Goal: Find specific fact: Find specific fact

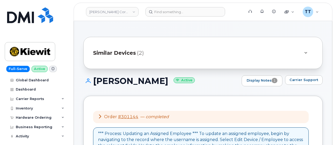
scroll to position [204, 0]
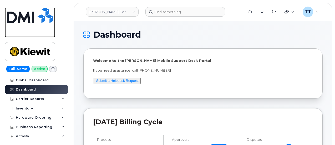
drag, startPoint x: 16, startPoint y: 34, endPoint x: 47, endPoint y: 47, distance: 33.3
click at [16, 34] on link at bounding box center [30, 22] width 50 height 30
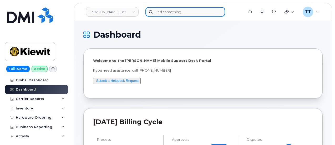
click at [162, 13] on input at bounding box center [185, 11] width 80 height 9
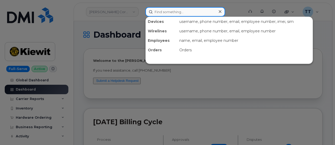
paste input "2812023776"
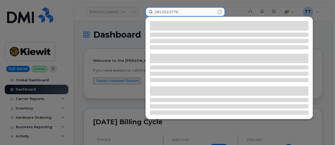
type input "2812023776"
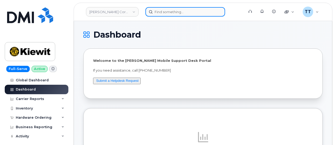
click at [169, 12] on input at bounding box center [185, 11] width 80 height 9
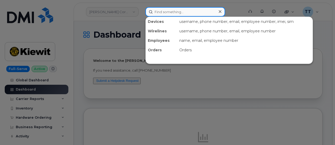
paste input "2812023776"
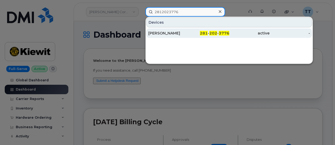
type input "2812023776"
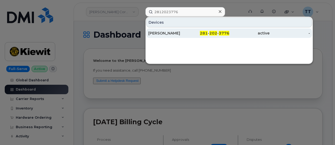
click at [182, 32] on div "[PERSON_NAME]" at bounding box center [168, 32] width 40 height 5
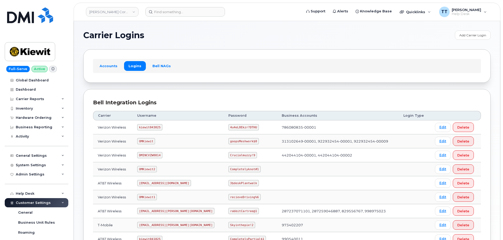
click at [150, 128] on code "kiewit043025" at bounding box center [149, 127] width 25 height 6
copy code "kiewit043025"
click at [178, 126] on td "kiewit043025" at bounding box center [178, 127] width 91 height 14
click at [150, 128] on code "kiewit043025" at bounding box center [149, 127] width 25 height 6
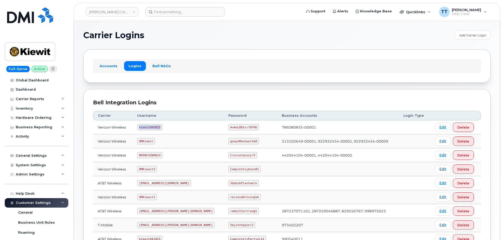
click at [150, 128] on code "kiewit043025" at bounding box center [149, 127] width 25 height 6
copy code "kiewit043025"
click at [228, 127] on code "4u4eL8Ekzr?DTHU" at bounding box center [243, 127] width 30 height 6
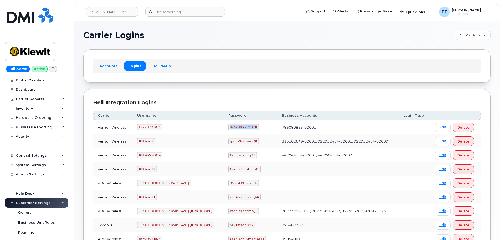
click at [228, 127] on code "4u4eL8Ekzr?DTHU" at bounding box center [243, 127] width 30 height 6
copy code "4u4eL8Ekzr?DTHU"
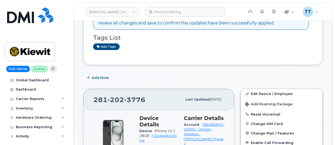
scroll to position [26, 0]
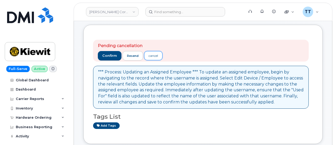
click at [153, 57] on div "cancel" at bounding box center [153, 55] width 9 height 5
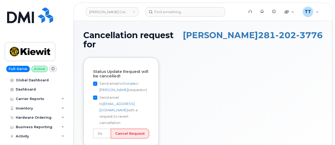
scroll to position [26, 0]
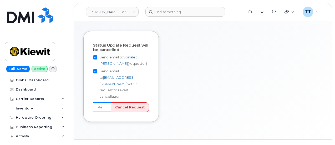
click at [107, 102] on input "text" at bounding box center [102, 106] width 18 height 9
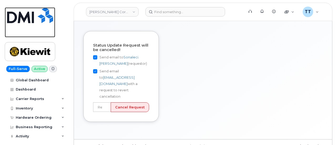
drag, startPoint x: 19, startPoint y: 27, endPoint x: 28, endPoint y: 26, distance: 9.3
click at [19, 27] on link at bounding box center [30, 22] width 50 height 30
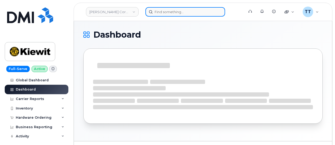
click at [164, 11] on input at bounding box center [185, 11] width 80 height 9
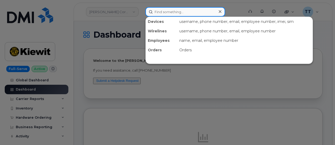
paste input "kiewit043025"
type input "kiewit043025"
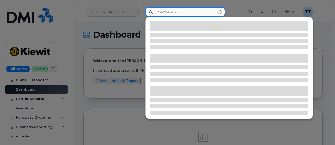
click at [164, 13] on input "kiewit043025" at bounding box center [185, 11] width 80 height 9
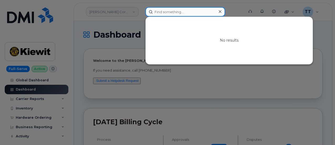
click at [160, 9] on input at bounding box center [185, 11] width 80 height 9
paste input "2812023776"
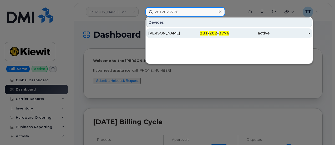
type input "2812023776"
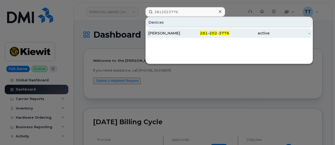
click at [172, 34] on div "JENNIFER MARTIN" at bounding box center [168, 32] width 40 height 5
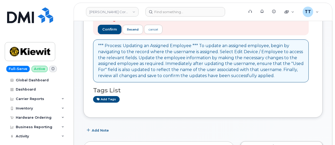
scroll to position [48, 0]
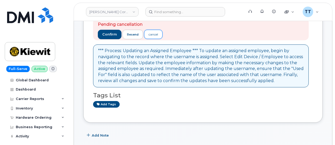
click at [151, 34] on div "cancel" at bounding box center [153, 34] width 9 height 5
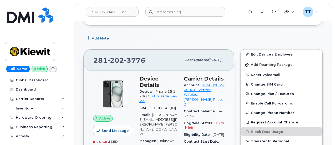
scroll to position [153, 0]
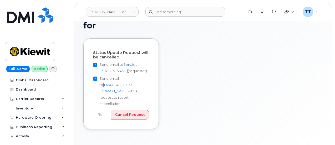
scroll to position [26, 0]
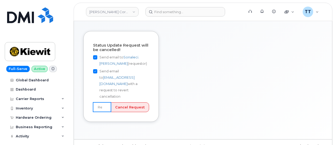
click at [107, 102] on input "text" at bounding box center [102, 106] width 18 height 9
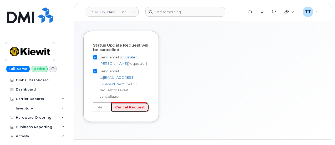
click at [129, 103] on input "Cancel Request" at bounding box center [130, 107] width 38 height 10
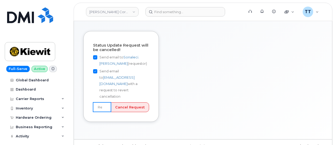
click at [105, 102] on input "text" at bounding box center [102, 106] width 18 height 9
type input "User still using device"
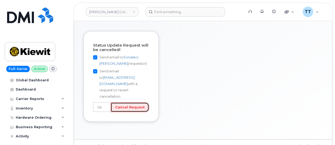
click at [132, 102] on input "Cancel Request" at bounding box center [130, 107] width 38 height 10
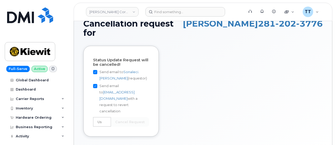
scroll to position [0, 0]
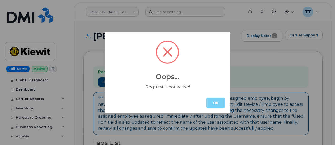
click at [36, 22] on div "Oops... Request is not active! OK" at bounding box center [167, 72] width 335 height 145
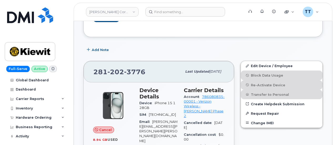
scroll to position [184, 0]
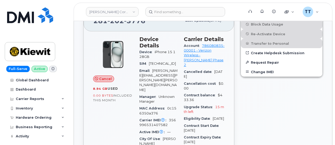
click at [101, 76] on span "Cancel" at bounding box center [105, 78] width 13 height 5
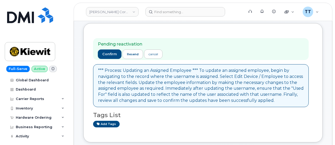
scroll to position [26, 0]
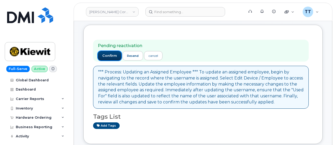
click at [109, 55] on span "confirm" at bounding box center [109, 55] width 15 height 5
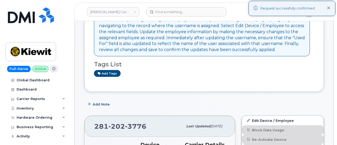
scroll to position [0, 0]
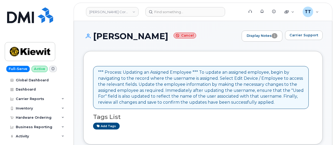
click at [185, 34] on small "Cancel" at bounding box center [185, 36] width 23 height 6
click at [190, 37] on small "Cancel" at bounding box center [185, 36] width 23 height 6
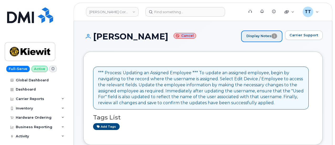
click at [269, 37] on link "Display Notes 1" at bounding box center [261, 36] width 41 height 12
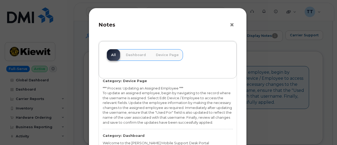
click at [232, 25] on button "×" at bounding box center [232, 25] width 7 height 8
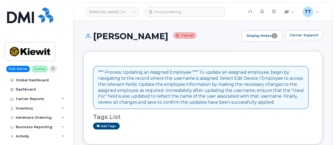
click at [151, 69] on div "*** Process: Updating an Assigned Employee *** To update an assigned employee, …" at bounding box center [201, 87] width 216 height 43
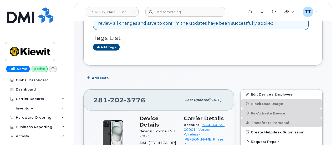
scroll to position [79, 0]
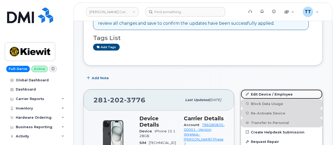
click at [264, 93] on link "Edit Device / Employee" at bounding box center [282, 93] width 82 height 9
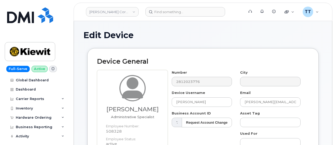
scroll to position [79, 0]
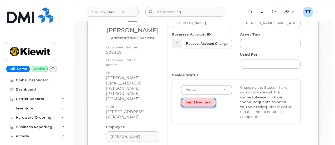
click at [194, 103] on button "Send Request" at bounding box center [198, 103] width 35 height 10
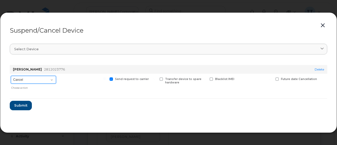
click at [33, 80] on select "Cancel Suspend - Reduced Rate Suspend - Full Rate Suspend - Lost Device/Stolen …" at bounding box center [33, 80] width 45 height 8
select select "[object Object]"
click at [11, 76] on select "Cancel Suspend - Reduced Rate Suspend - Full Rate Suspend - Lost Device/Stolen …" at bounding box center [33, 80] width 45 height 8
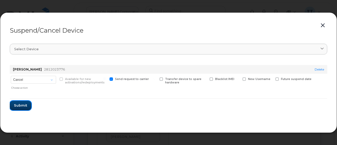
click at [22, 106] on span "Submit" at bounding box center [20, 105] width 13 height 5
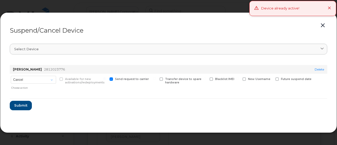
click at [323, 26] on button "button" at bounding box center [322, 25] width 8 height 7
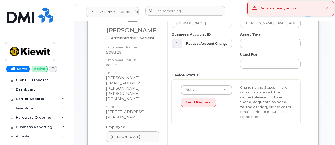
click at [328, 8] on icon at bounding box center [327, 8] width 3 height 3
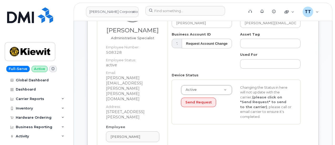
click at [200, 129] on div "Number 2812023776 City Device Username JENNIFER MARTIN Email JENNIFER.MARTIN@KI…" at bounding box center [238, 86] width 141 height 191
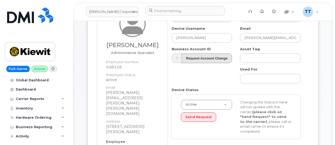
scroll to position [53, 0]
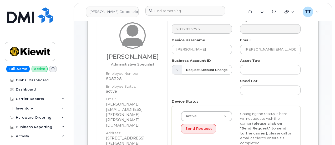
click at [208, 94] on div "Number 2812023776 City Device Username JENNIFER MARTIN Email JENNIFER.MARTIN@KI…" at bounding box center [236, 85] width 137 height 137
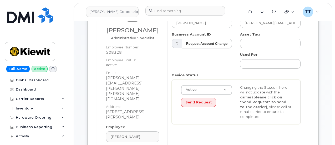
scroll to position [0, 0]
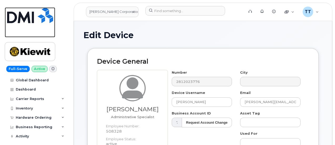
click at [30, 21] on img at bounding box center [30, 15] width 46 height 16
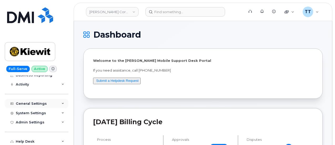
scroll to position [81, 0]
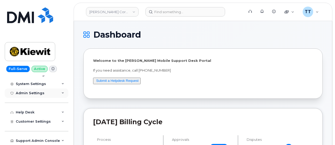
click at [32, 93] on div "Admin Settings" at bounding box center [30, 93] width 29 height 4
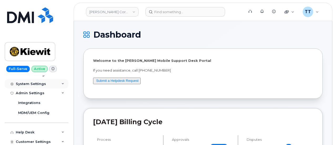
scroll to position [28, 0]
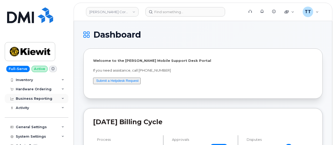
click at [45, 95] on div "Business Reporting" at bounding box center [37, 98] width 64 height 9
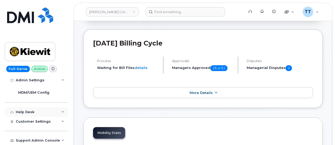
scroll to position [79, 0]
click at [38, 123] on div "Customer Settings" at bounding box center [37, 121] width 64 height 9
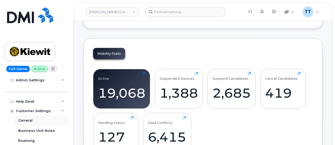
scroll to position [131, 0]
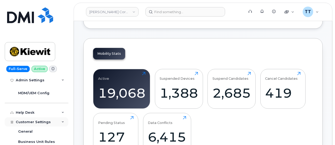
click at [34, 121] on span "Customer Settings" at bounding box center [33, 122] width 35 height 4
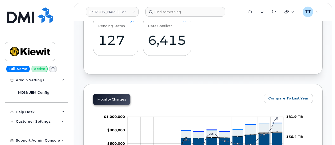
scroll to position [263, 0]
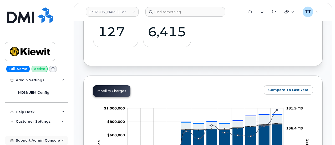
click at [34, 139] on div "Support Admin Console" at bounding box center [38, 140] width 44 height 4
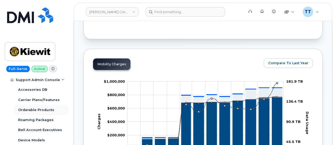
scroll to position [316, 0]
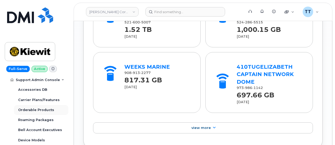
scroll to position [762, 0]
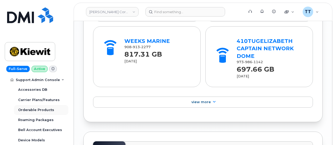
drag, startPoint x: 9, startPoint y: 111, endPoint x: 14, endPoint y: 109, distance: 4.5
click at [10, 111] on div "Support Admin Console Add New Customer Customer Prospects Emails Sms Messages D…" at bounding box center [37, 85] width 65 height 120
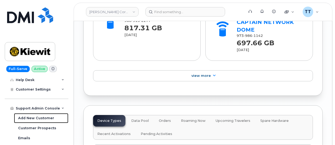
scroll to position [159, 0]
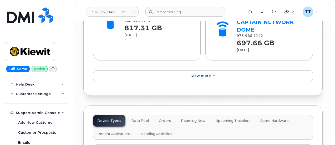
drag, startPoint x: 68, startPoint y: 116, endPoint x: 72, endPoint y: 131, distance: 16.5
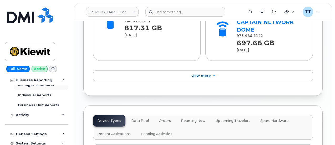
scroll to position [53, 0]
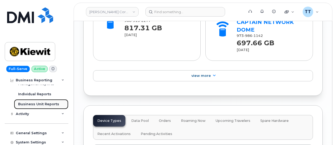
click at [45, 104] on div "Business Unit Reports" at bounding box center [38, 104] width 41 height 5
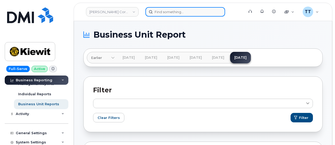
click at [161, 9] on input at bounding box center [185, 11] width 80 height 9
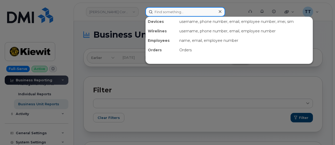
paste input "2812023776"
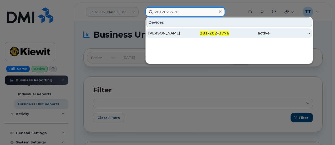
type input "2812023776"
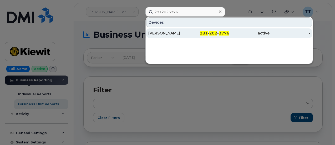
click at [180, 33] on div "JENNIFER MARTIN" at bounding box center [168, 32] width 40 height 5
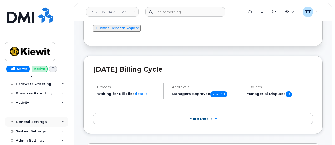
scroll to position [26, 0]
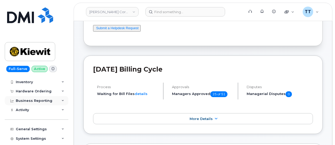
click at [40, 102] on div "Business Reporting" at bounding box center [34, 101] width 37 height 4
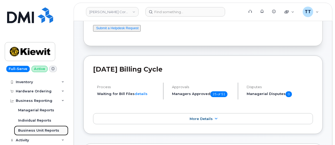
click at [42, 129] on div "Business Unit Reports" at bounding box center [38, 130] width 41 height 5
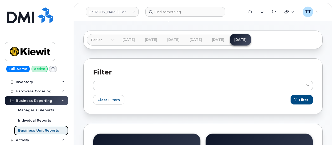
scroll to position [26, 0]
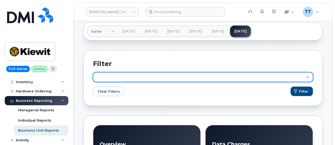
click at [129, 78] on link at bounding box center [203, 76] width 220 height 9
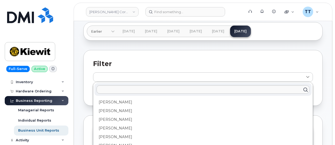
click at [149, 57] on div "Filter [PERSON_NAME] [PERSON_NAME] [PERSON_NAME] [PERSON_NAME] [PERSON_NAME] [P…" at bounding box center [202, 78] width 239 height 56
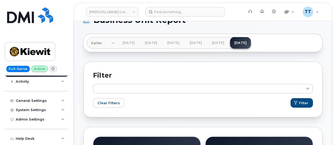
scroll to position [0, 0]
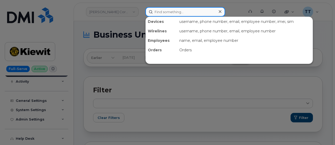
click at [158, 10] on input at bounding box center [185, 11] width 80 height 9
paste input "Sonaleci"
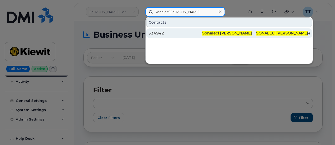
type input "Sonaleci lizarraga"
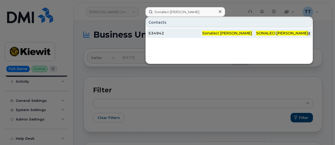
click at [177, 33] on div "534942" at bounding box center [175, 32] width 54 height 5
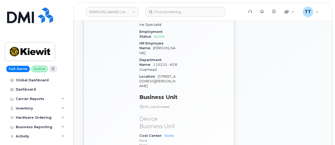
scroll to position [342, 0]
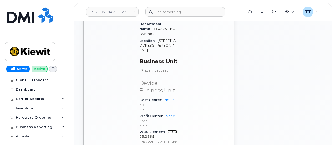
scroll to position [368, 0]
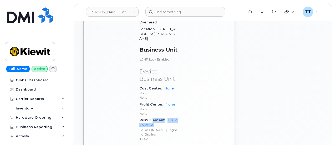
drag, startPoint x: 152, startPoint y: 88, endPoint x: 157, endPoint y: 90, distance: 6.2
click at [158, 117] on div "WBS Element 110225.2665 [PERSON_NAME] Engnrng Grp Inc 1242" at bounding box center [158, 129] width 38 height 25
copy div "ement 110225.2665"
click at [169, 117] on div "WBS Element 110225.2665 Kiewit Engnrng Grp Inc 1242" at bounding box center [158, 129] width 38 height 25
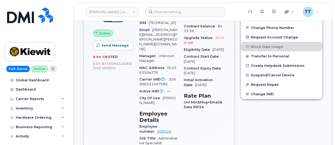
scroll to position [210, 0]
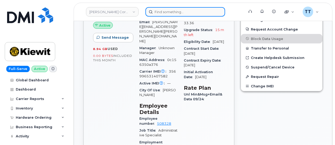
click at [163, 9] on input at bounding box center [185, 11] width 80 height 9
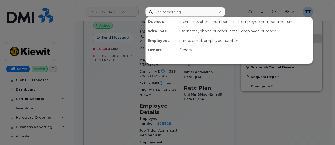
click at [113, 73] on div at bounding box center [167, 72] width 335 height 145
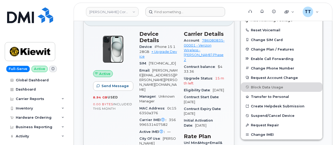
scroll to position [184, 0]
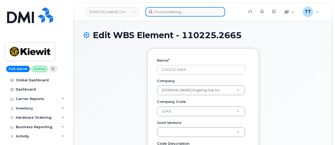
click at [168, 12] on input at bounding box center [185, 11] width 80 height 9
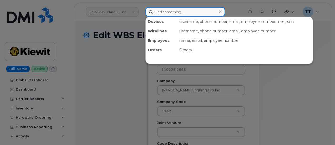
paste input "ement 110225.2665"
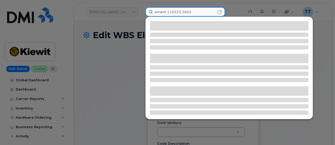
click at [167, 11] on input "ement 110225.2665" at bounding box center [185, 11] width 80 height 9
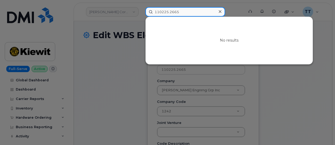
type input "110225.2665"
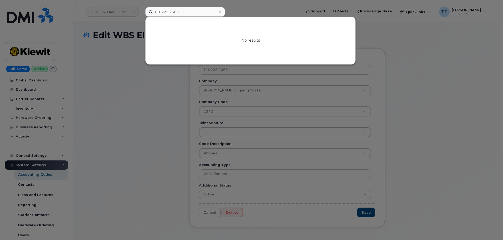
drag, startPoint x: 161, startPoint y: 100, endPoint x: 136, endPoint y: 105, distance: 25.2
click at [160, 101] on div at bounding box center [251, 120] width 503 height 240
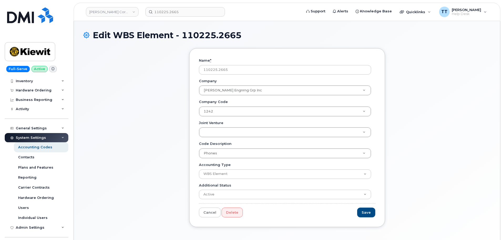
scroll to position [53, 0]
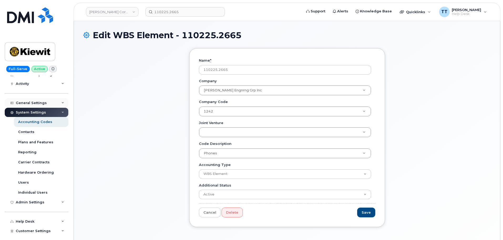
click at [32, 107] on div "General Settings" at bounding box center [37, 102] width 64 height 9
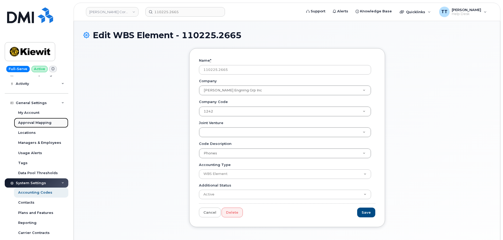
click at [43, 124] on div "Approval Mapping" at bounding box center [34, 122] width 33 height 5
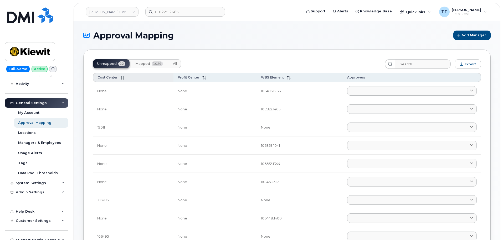
drag, startPoint x: 149, startPoint y: 66, endPoint x: 151, endPoint y: 78, distance: 12.3
click at [149, 66] on button "Mapped 1029" at bounding box center [149, 63] width 36 height 9
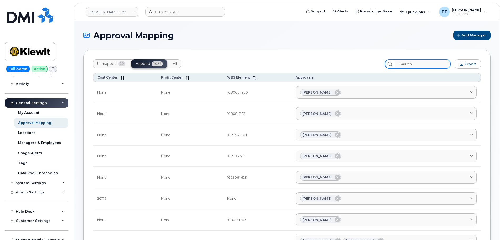
click at [335, 68] on input "search" at bounding box center [423, 63] width 56 height 9
paste input "ement 110225.2665"
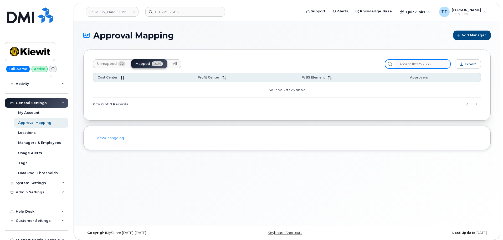
click at [335, 65] on input "ement 110225.2665" at bounding box center [423, 63] width 56 height 9
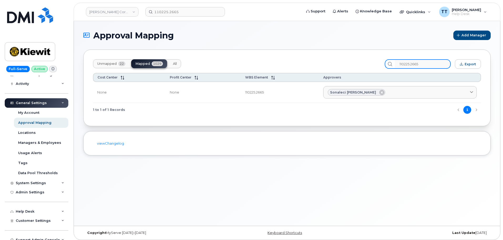
type input "110225.2665"
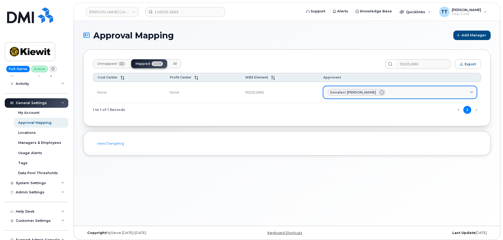
click at [335, 93] on span "Sonaleci Lizarraga" at bounding box center [353, 92] width 46 height 5
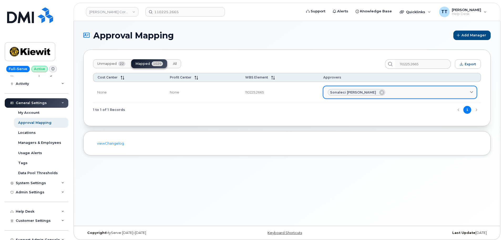
click at [335, 93] on span "Sonaleci Lizarraga" at bounding box center [353, 92] width 46 height 5
drag, startPoint x: 377, startPoint y: 91, endPoint x: 360, endPoint y: 92, distance: 17.1
click at [335, 92] on span "Sonaleci Lizarraga" at bounding box center [353, 92] width 46 height 5
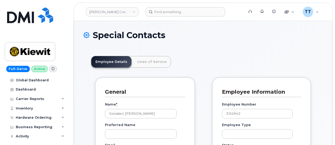
scroll to position [16, 0]
click at [151, 63] on link "Lines of Service" at bounding box center [152, 62] width 38 height 12
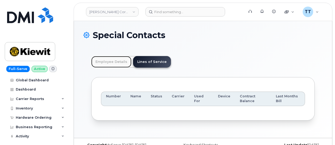
click at [110, 60] on link "Employee Details" at bounding box center [111, 62] width 40 height 12
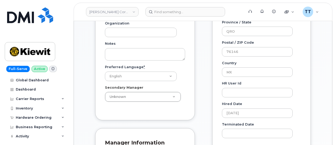
scroll to position [158, 0]
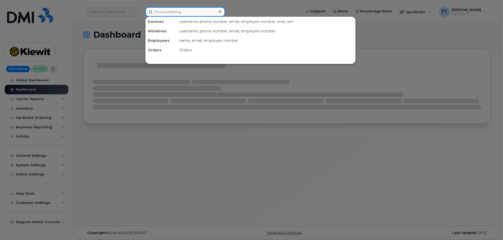
click at [166, 14] on input at bounding box center [185, 11] width 80 height 9
paste input "2812023776"
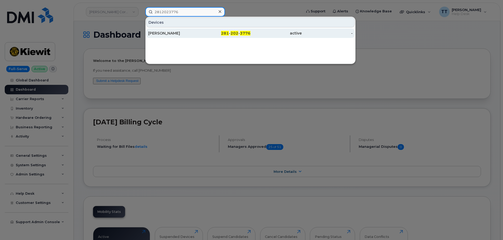
type input "2812023776"
click at [181, 34] on div "[PERSON_NAME]" at bounding box center [173, 32] width 51 height 5
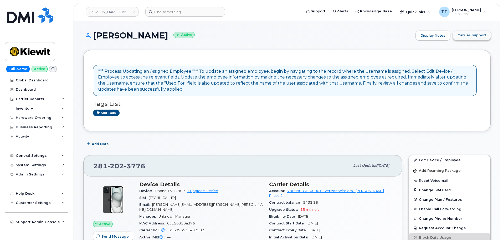
click at [476, 34] on span "Carrier Support" at bounding box center [472, 35] width 29 height 5
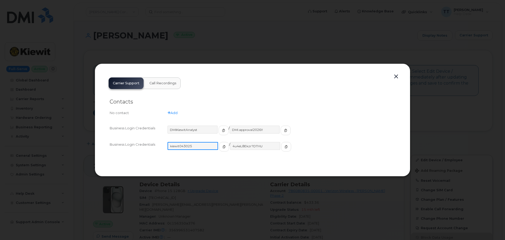
click at [182, 147] on input "kiewit043025" at bounding box center [192, 146] width 50 height 8
click at [184, 159] on div "Business Login Credentials [SECURITY_DATA] / DMI.approval2026!! Business Login …" at bounding box center [253, 140] width 286 height 41
click at [281, 149] on button "button" at bounding box center [286, 146] width 10 height 9
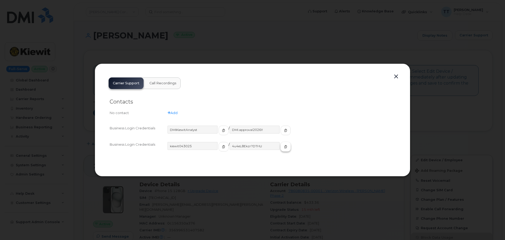
drag, startPoint x: 273, startPoint y: 149, endPoint x: 270, endPoint y: 149, distance: 2.9
click at [283, 149] on span "button" at bounding box center [285, 146] width 5 height 5
click at [221, 149] on span "button" at bounding box center [223, 146] width 5 height 5
click at [238, 147] on input "4u4eL8Ekzr?DTHU" at bounding box center [255, 146] width 50 height 8
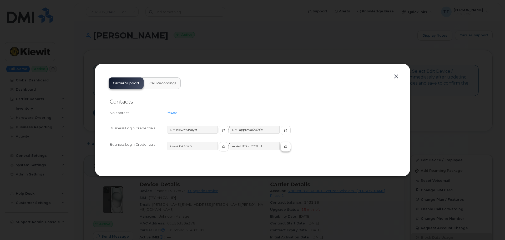
click at [283, 146] on span "button" at bounding box center [285, 146] width 5 height 5
click at [397, 75] on button "button" at bounding box center [396, 76] width 8 height 7
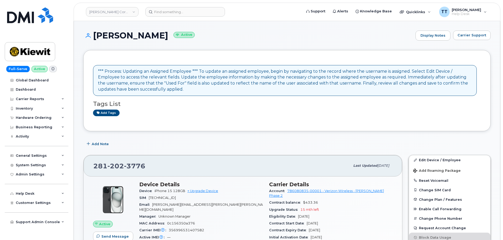
click at [117, 169] on span "202" at bounding box center [116, 166] width 17 height 8
copy span "281 202 3776"
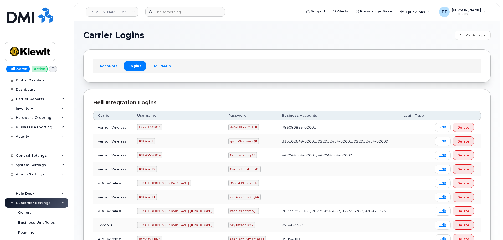
click at [151, 124] on code "kiewit043025" at bounding box center [149, 127] width 25 height 6
drag, startPoint x: 151, startPoint y: 124, endPoint x: 147, endPoint y: 126, distance: 4.9
click at [147, 126] on code "kiewit043025" at bounding box center [149, 127] width 25 height 6
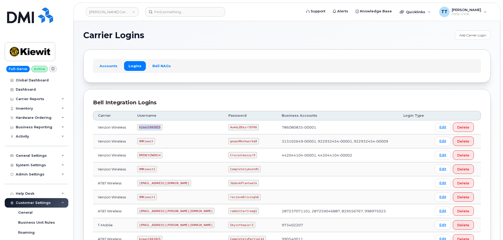
click at [147, 126] on code "kiewit043025" at bounding box center [149, 127] width 25 height 6
copy code "kiewit043025"
